Goal: Information Seeking & Learning: Learn about a topic

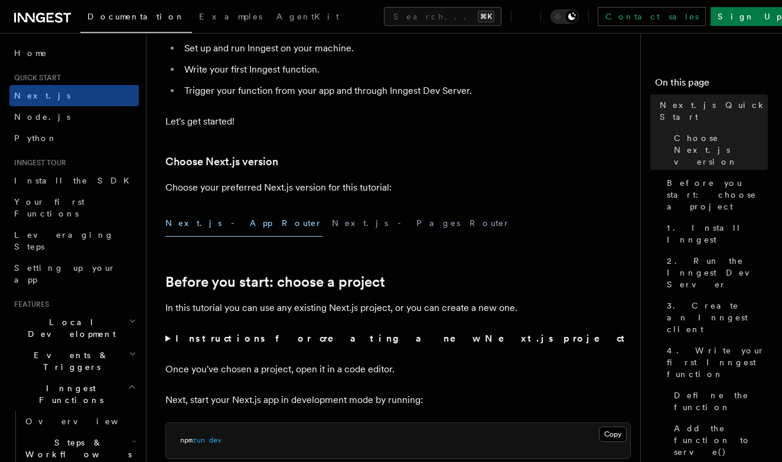
scroll to position [184, 0]
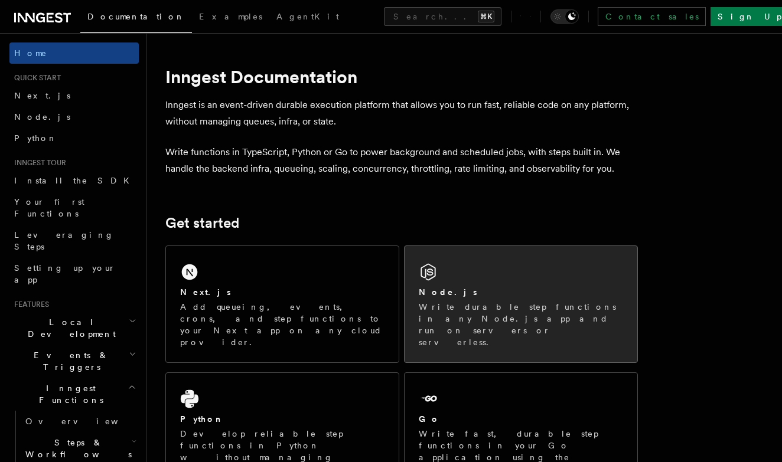
click at [441, 284] on div "Node.js Write durable step functions in any Node.js app and run on servers or s…" at bounding box center [521, 304] width 233 height 116
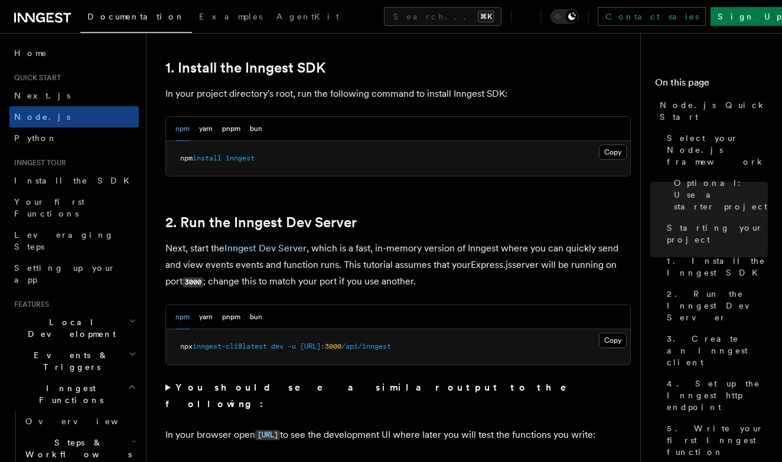
scroll to position [774, 0]
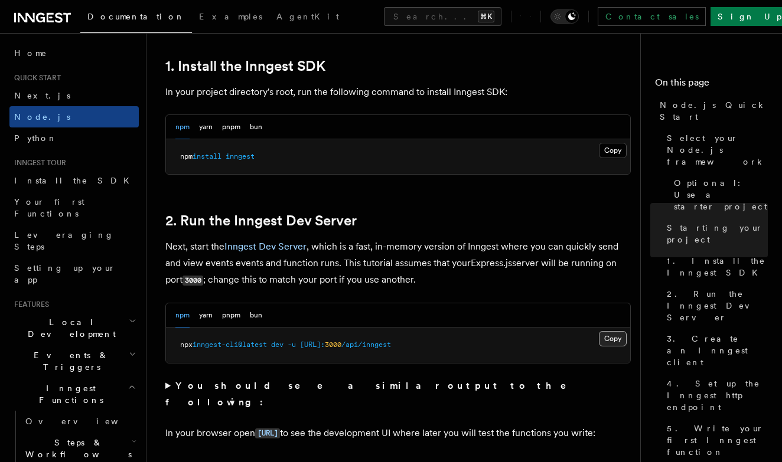
click at [623, 338] on button "Copy Copied" at bounding box center [613, 338] width 28 height 15
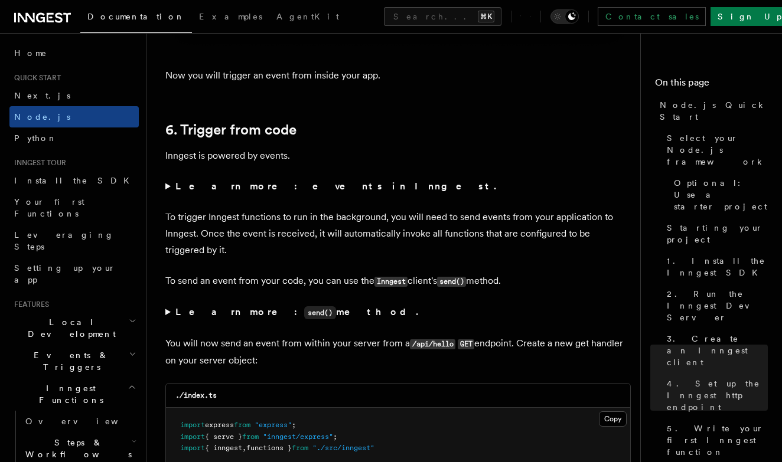
scroll to position [5942, 0]
click at [266, 181] on strong "Learn more: events in Inngest." at bounding box center [336, 186] width 323 height 11
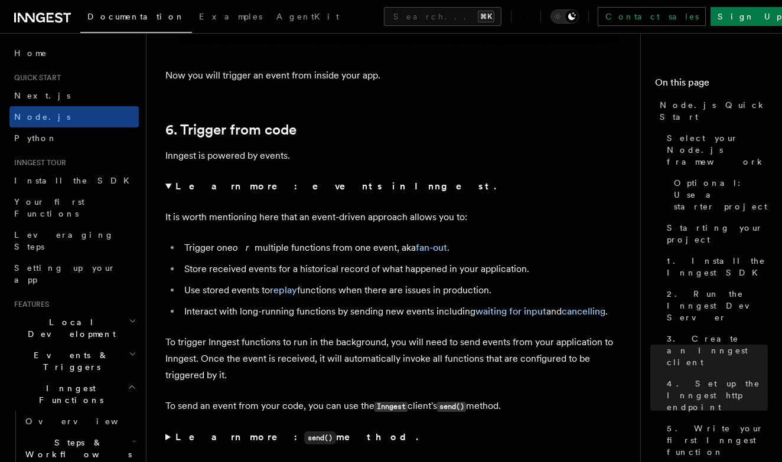
click at [266, 181] on strong "Learn more: events in Inngest." at bounding box center [336, 186] width 323 height 11
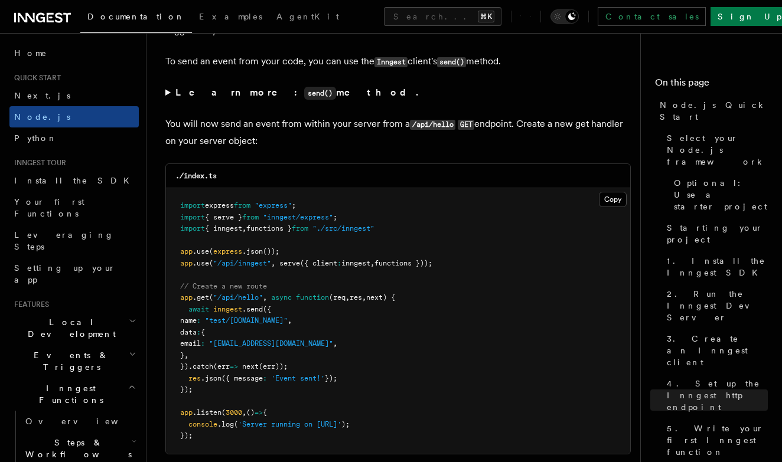
scroll to position [6164, 0]
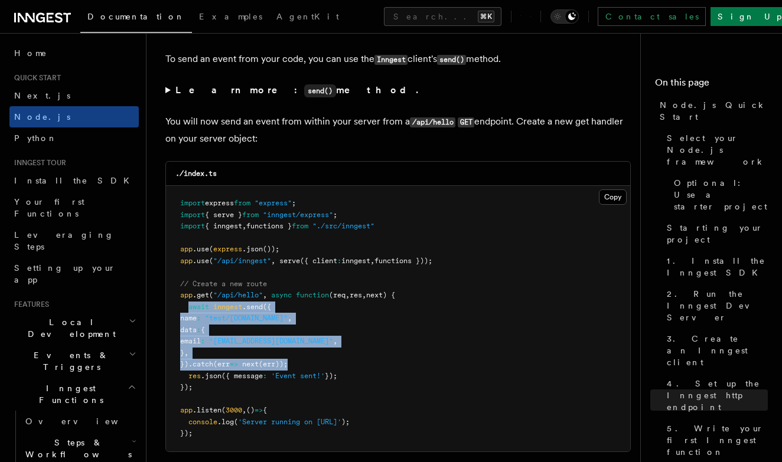
drag, startPoint x: 187, startPoint y: 291, endPoint x: 330, endPoint y: 346, distance: 152.4
click at [330, 346] on pre "import express from "express" ; import { serve } from "inngest/express" ; impor…" at bounding box center [398, 319] width 464 height 266
copy code "await inngest .send ({ name : "test/hello.world" , data : { email : "testUser@e…"
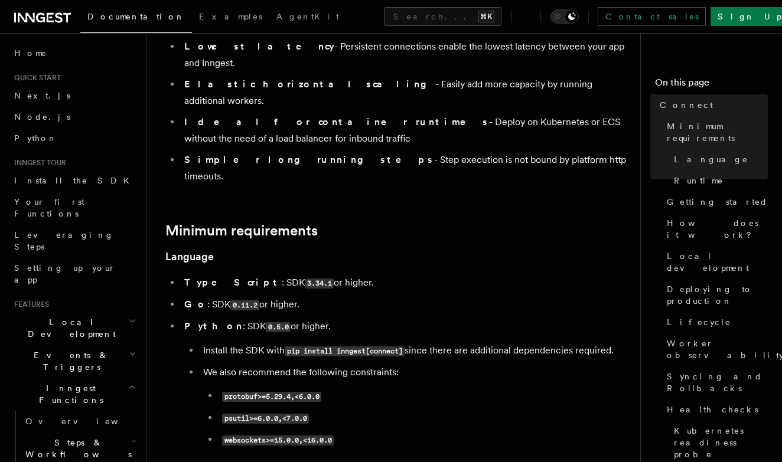
scroll to position [217, 0]
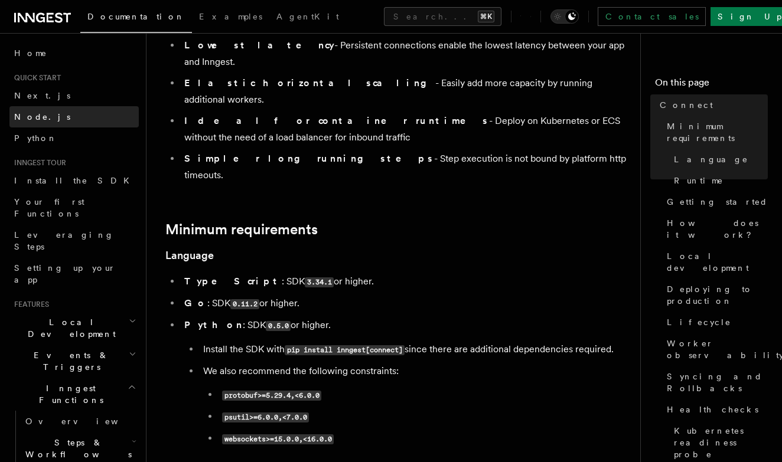
click at [52, 120] on link "Node.js" at bounding box center [73, 116] width 129 height 21
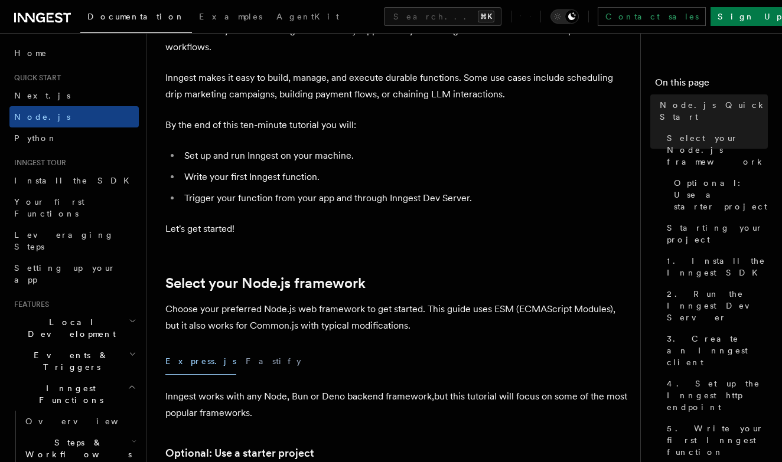
scroll to position [119, 0]
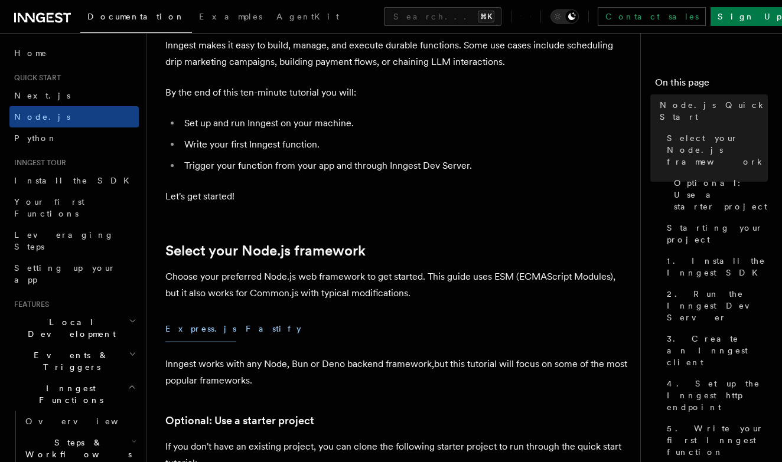
click at [246, 327] on button "Fastify" at bounding box center [274, 329] width 56 height 27
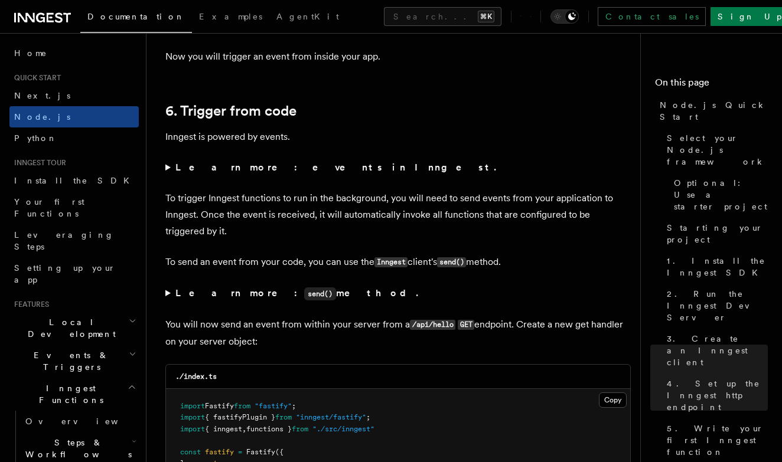
scroll to position [6065, 0]
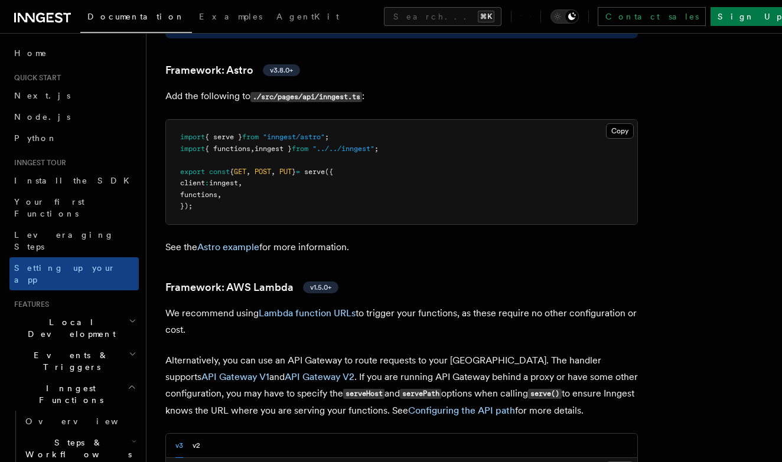
scroll to position [1113, 0]
